Goal: Find specific page/section: Find specific page/section

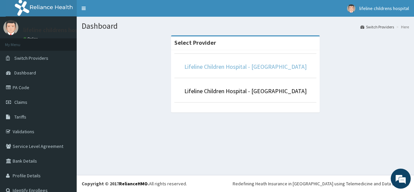
click at [247, 65] on link "Lifeline Children Hospital - [GEOGRAPHIC_DATA]" at bounding box center [245, 67] width 122 height 8
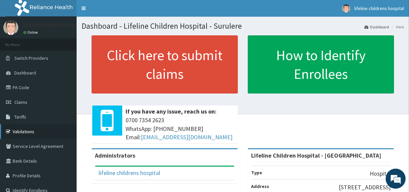
click at [31, 130] on link "Validations" at bounding box center [38, 131] width 77 height 15
